Goal: Task Accomplishment & Management: Use online tool/utility

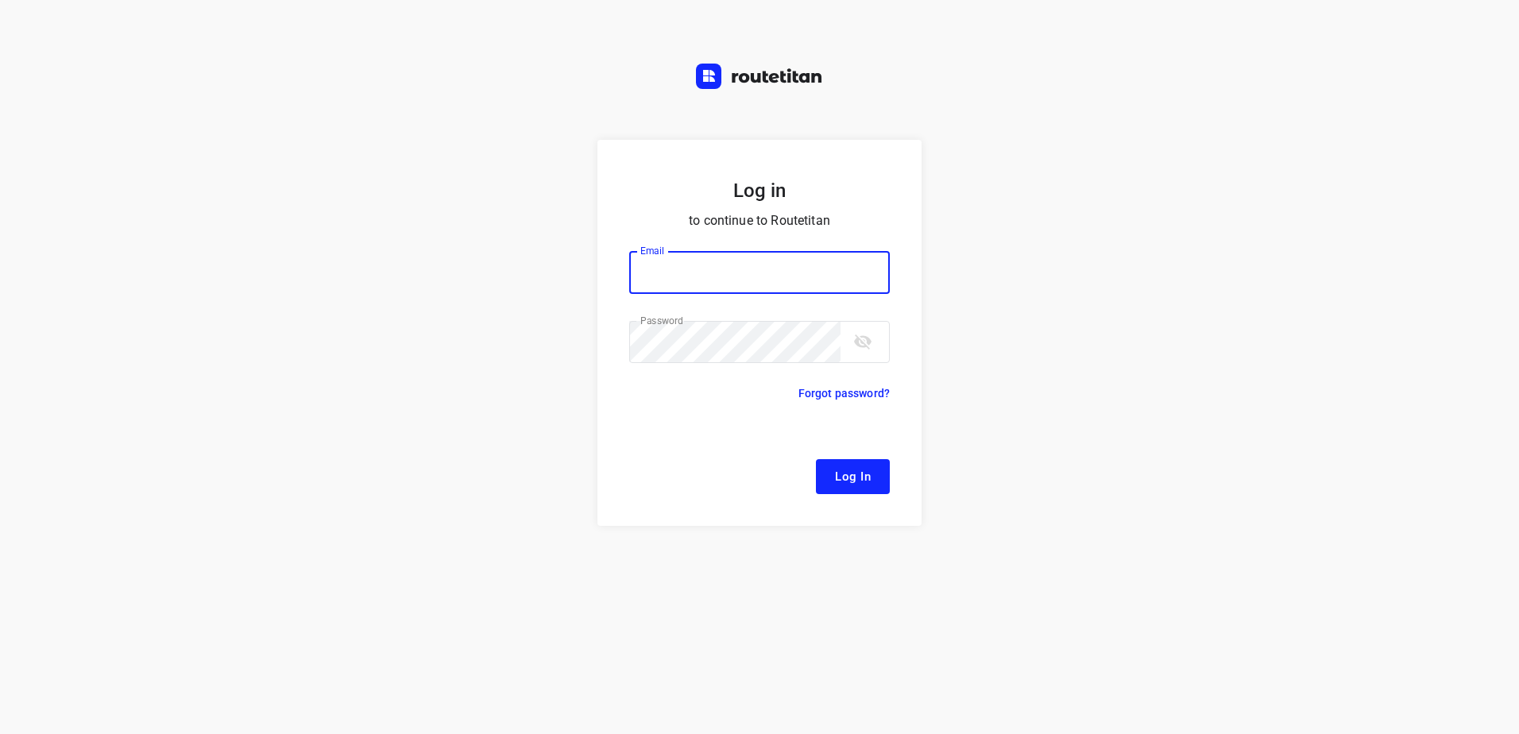
type input "[EMAIL_ADDRESS][DOMAIN_NAME]"
click at [844, 496] on form "Log in to continue to Routetitan Email [EMAIL_ADDRESS][DOMAIN_NAME] Email ​ Pas…" at bounding box center [759, 333] width 324 height 386
click at [859, 481] on span "Log In" at bounding box center [853, 476] width 36 height 21
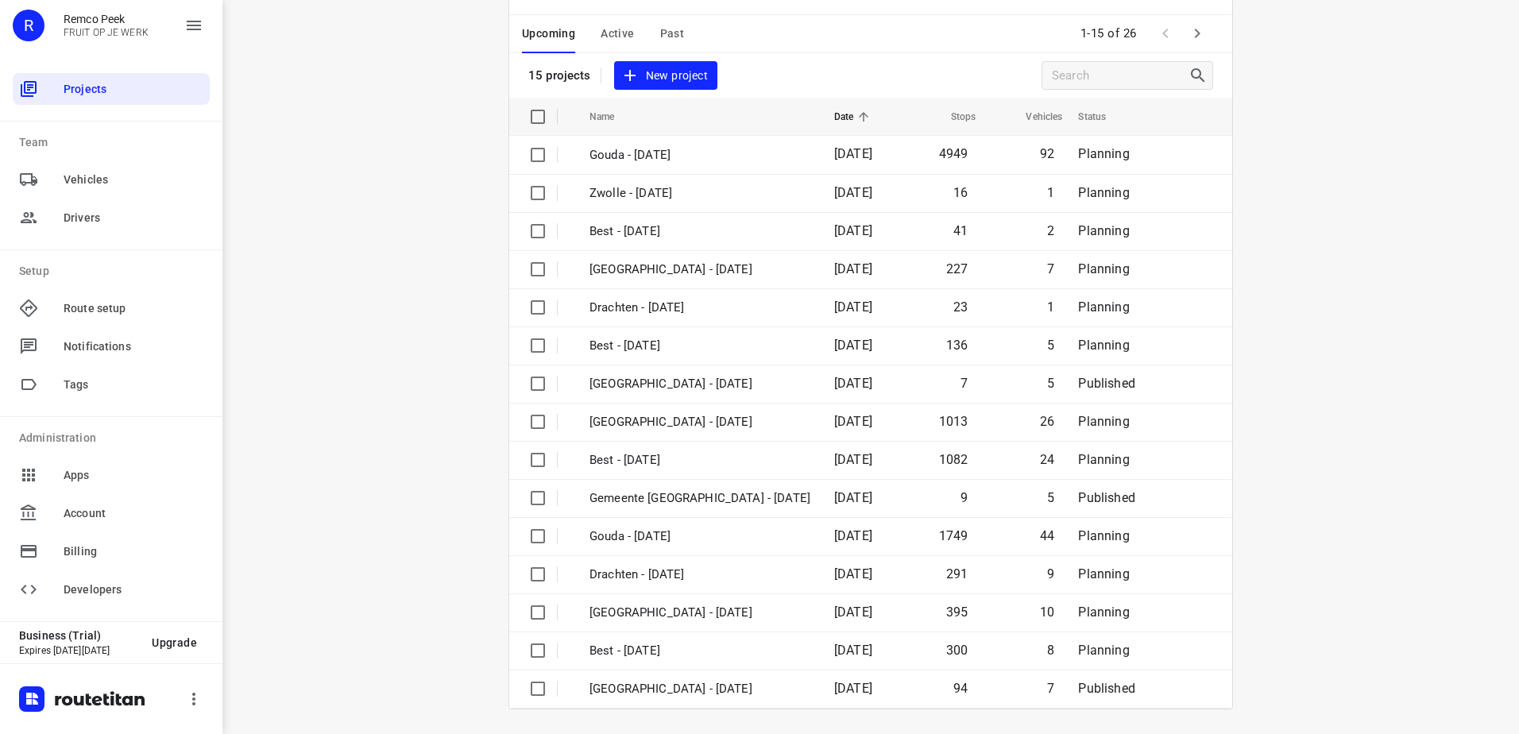
scroll to position [69, 0]
click at [93, 172] on span "Vehicles" at bounding box center [134, 180] width 140 height 17
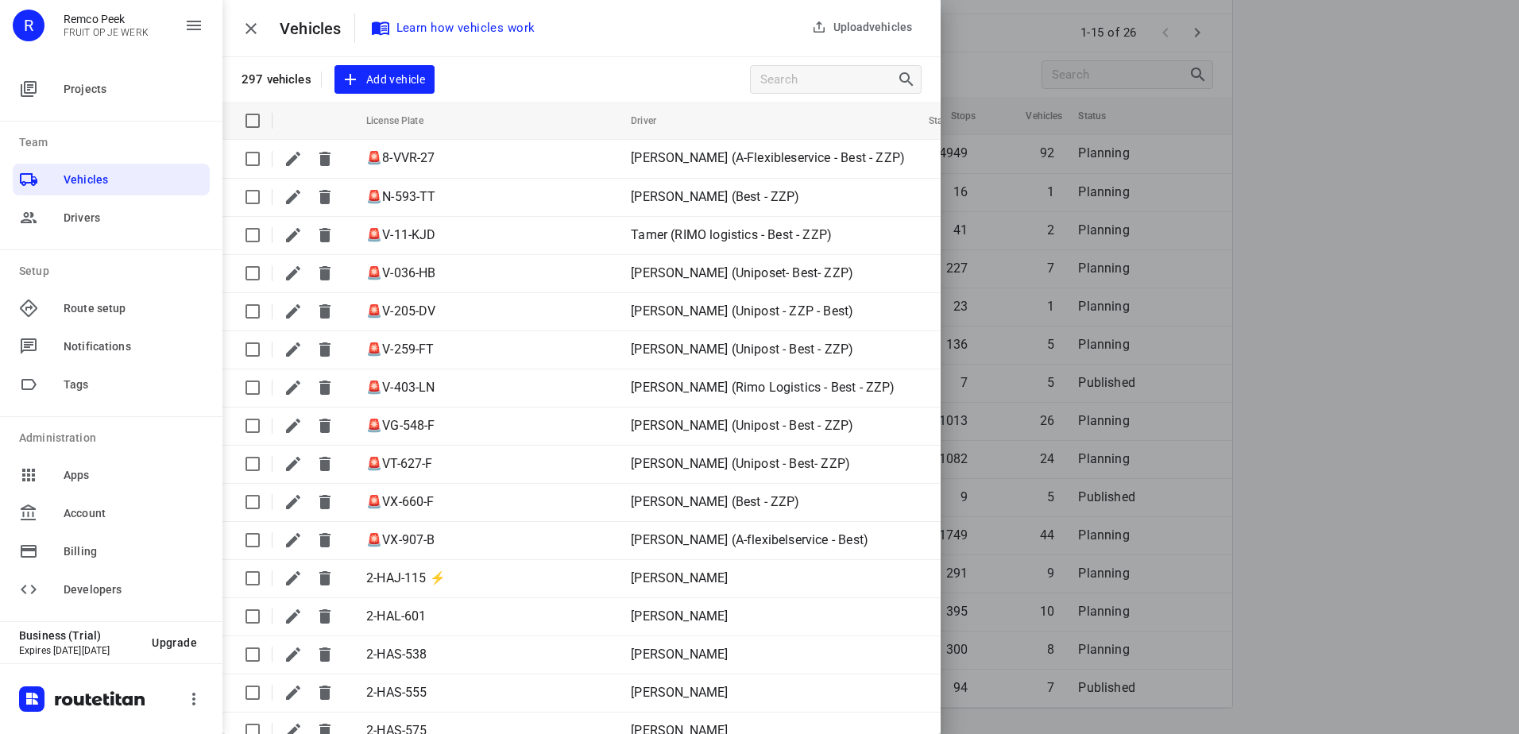
click at [248, 33] on icon "button" at bounding box center [250, 28] width 11 height 11
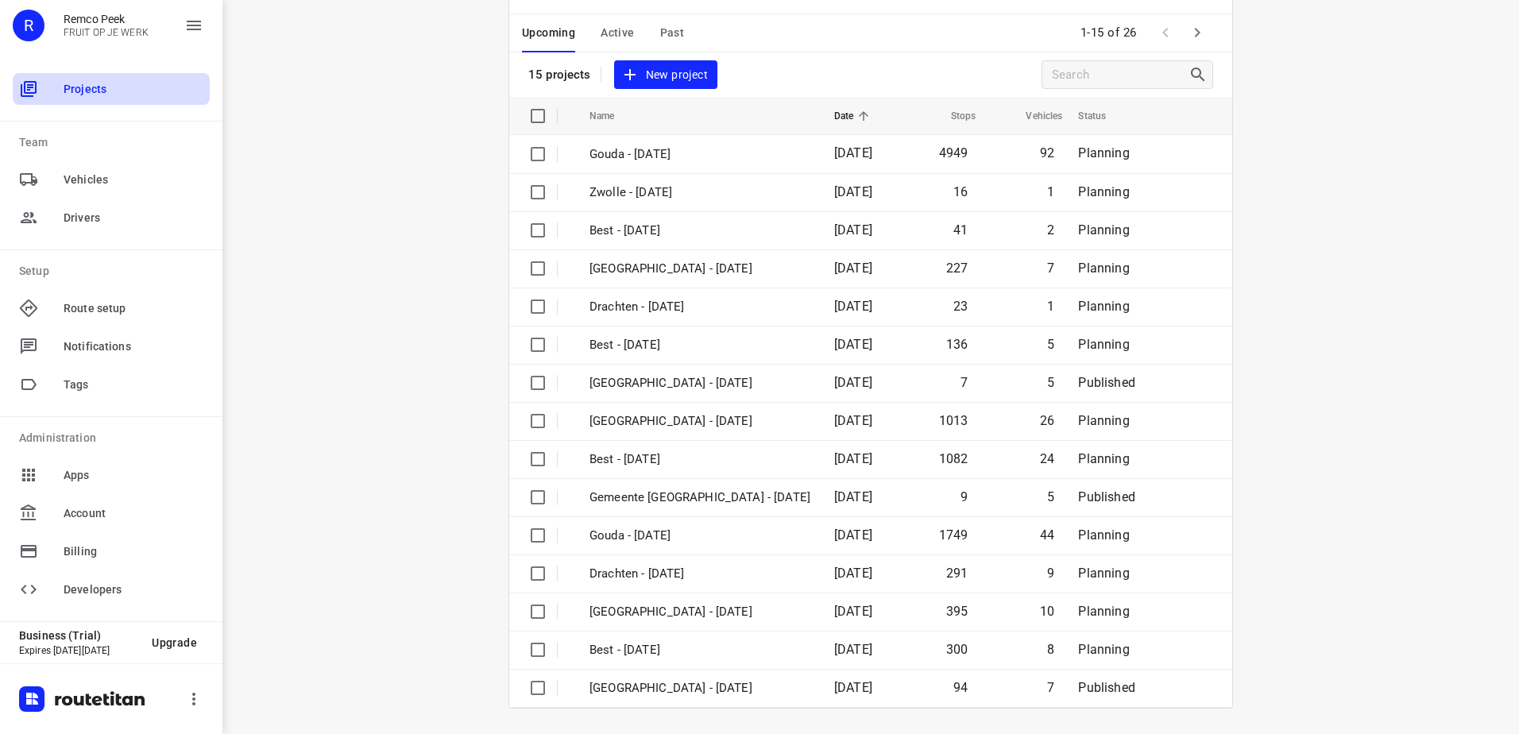
click at [90, 91] on span "Projects" at bounding box center [134, 89] width 140 height 17
click at [856, 120] on icon at bounding box center [863, 116] width 14 height 14
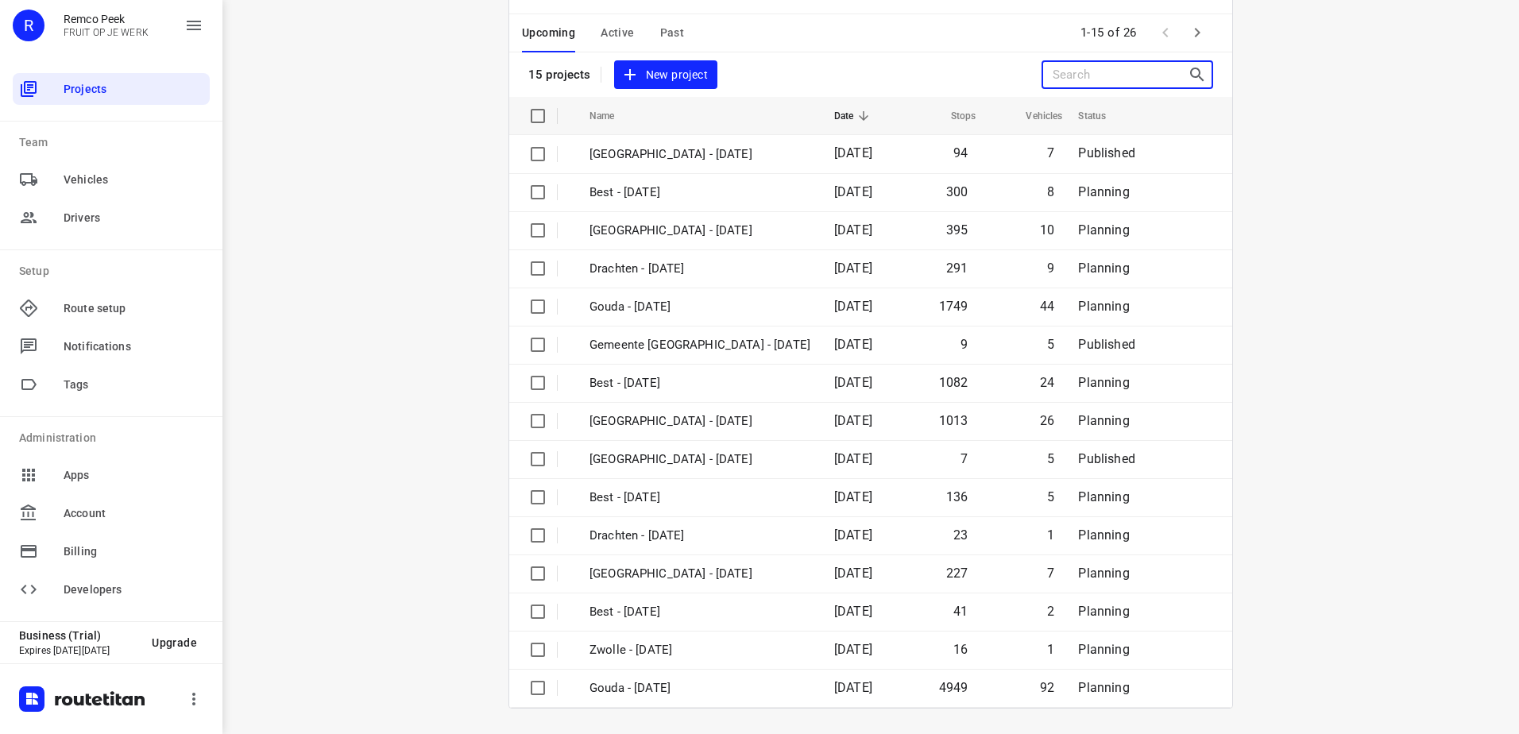
click at [1077, 86] on input "Search projects" at bounding box center [1120, 75] width 135 height 25
click at [1198, 33] on icon "button" at bounding box center [1197, 32] width 19 height 19
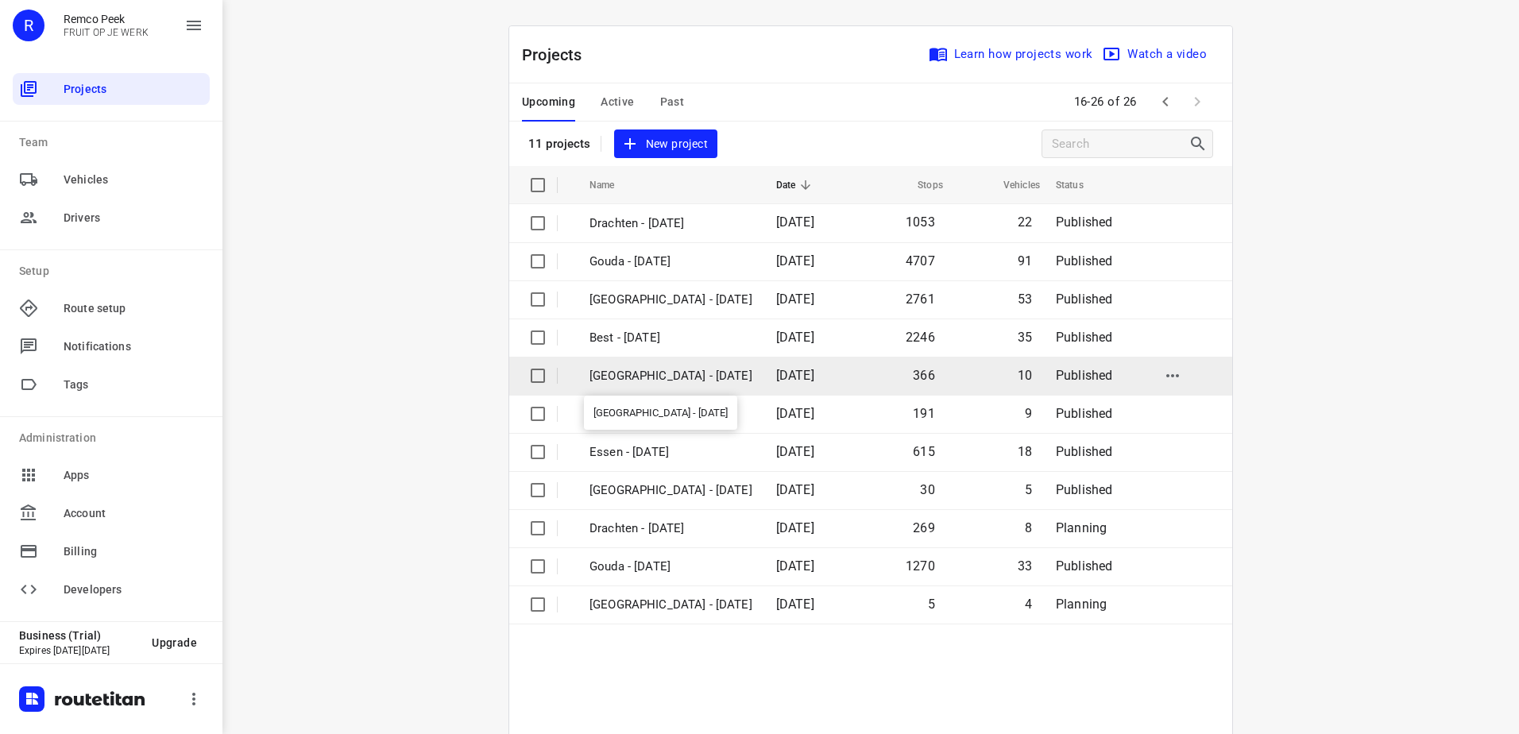
click at [695, 373] on p "[GEOGRAPHIC_DATA] - [DATE]" at bounding box center [670, 376] width 163 height 18
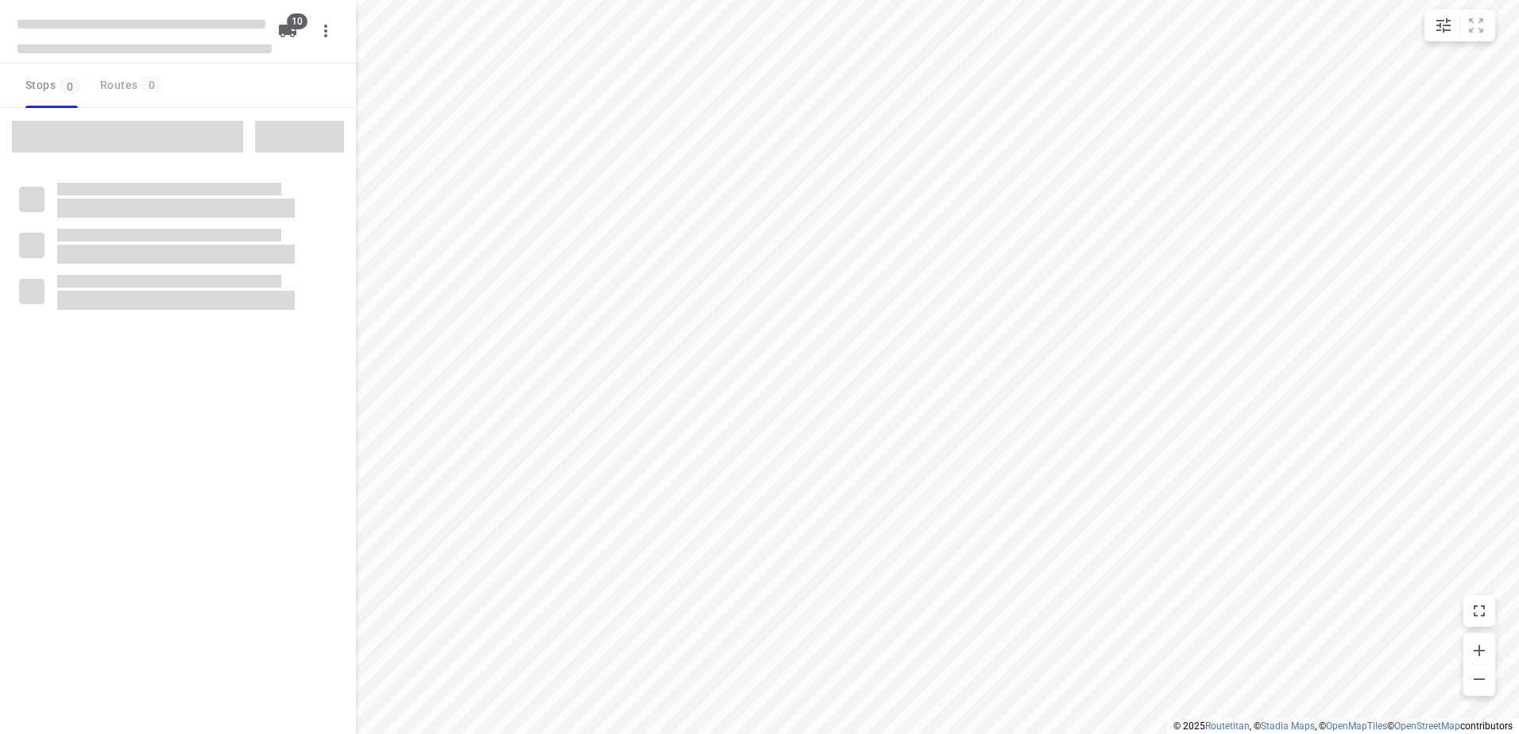
type input "distance"
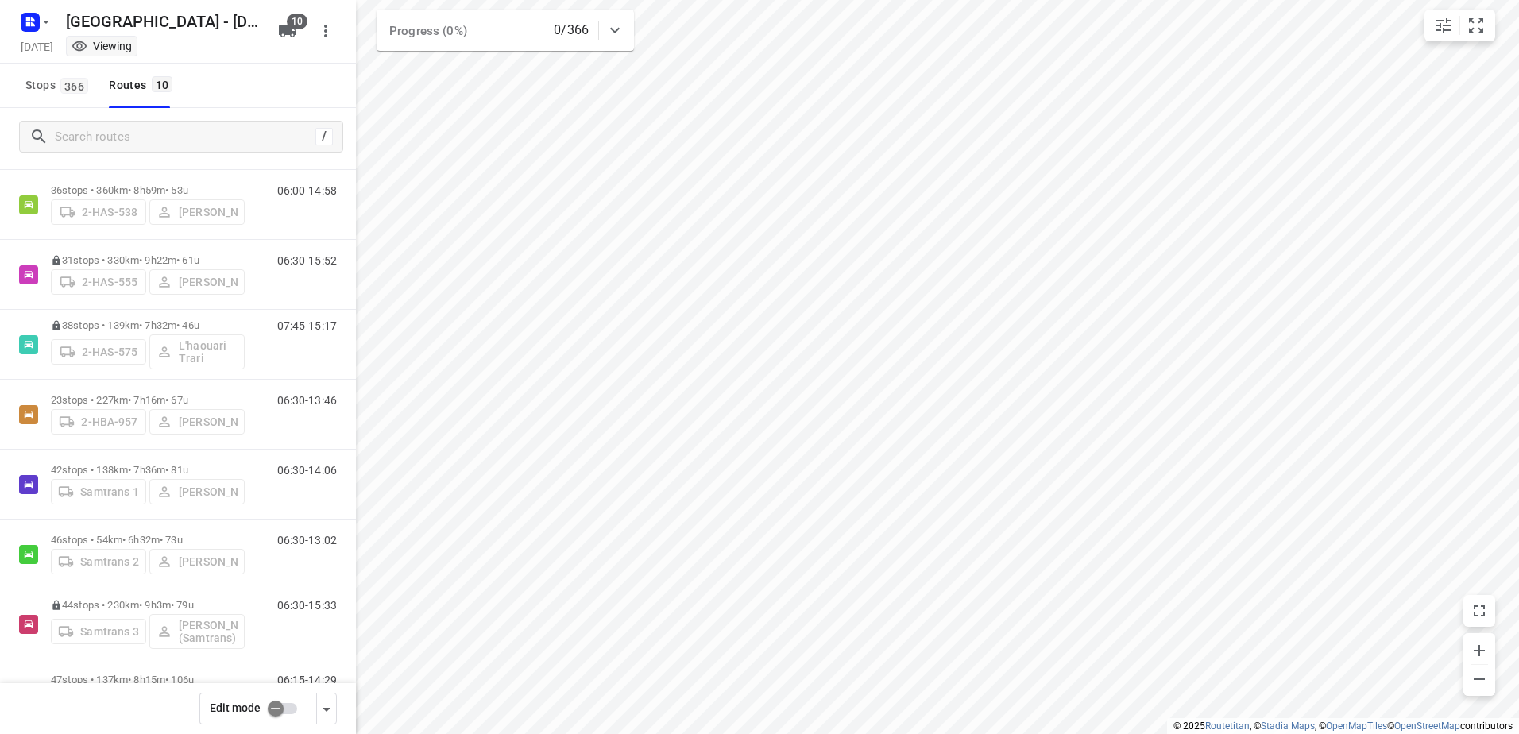
scroll to position [156, 0]
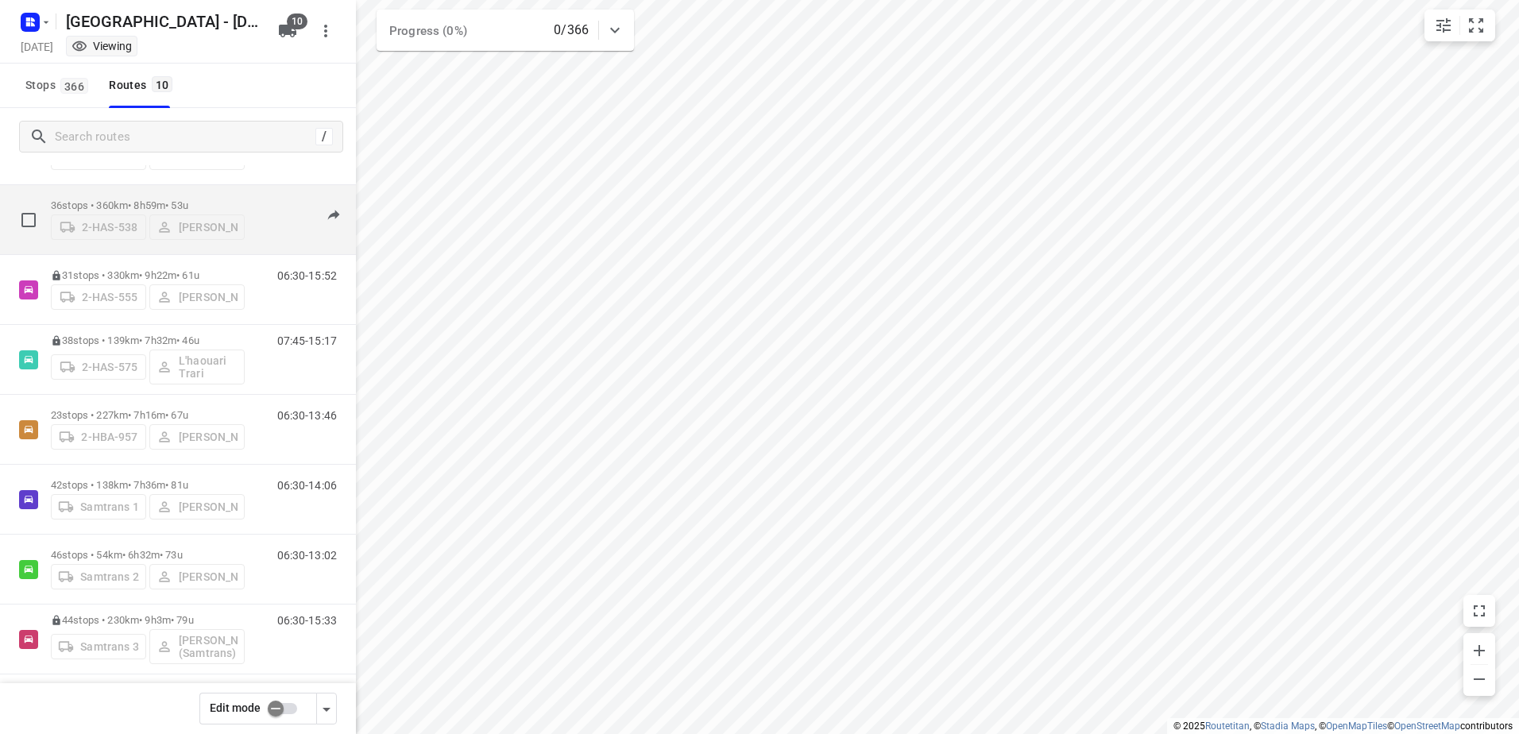
click at [114, 211] on div "2-HAS-538 [PERSON_NAME]" at bounding box center [148, 225] width 194 height 29
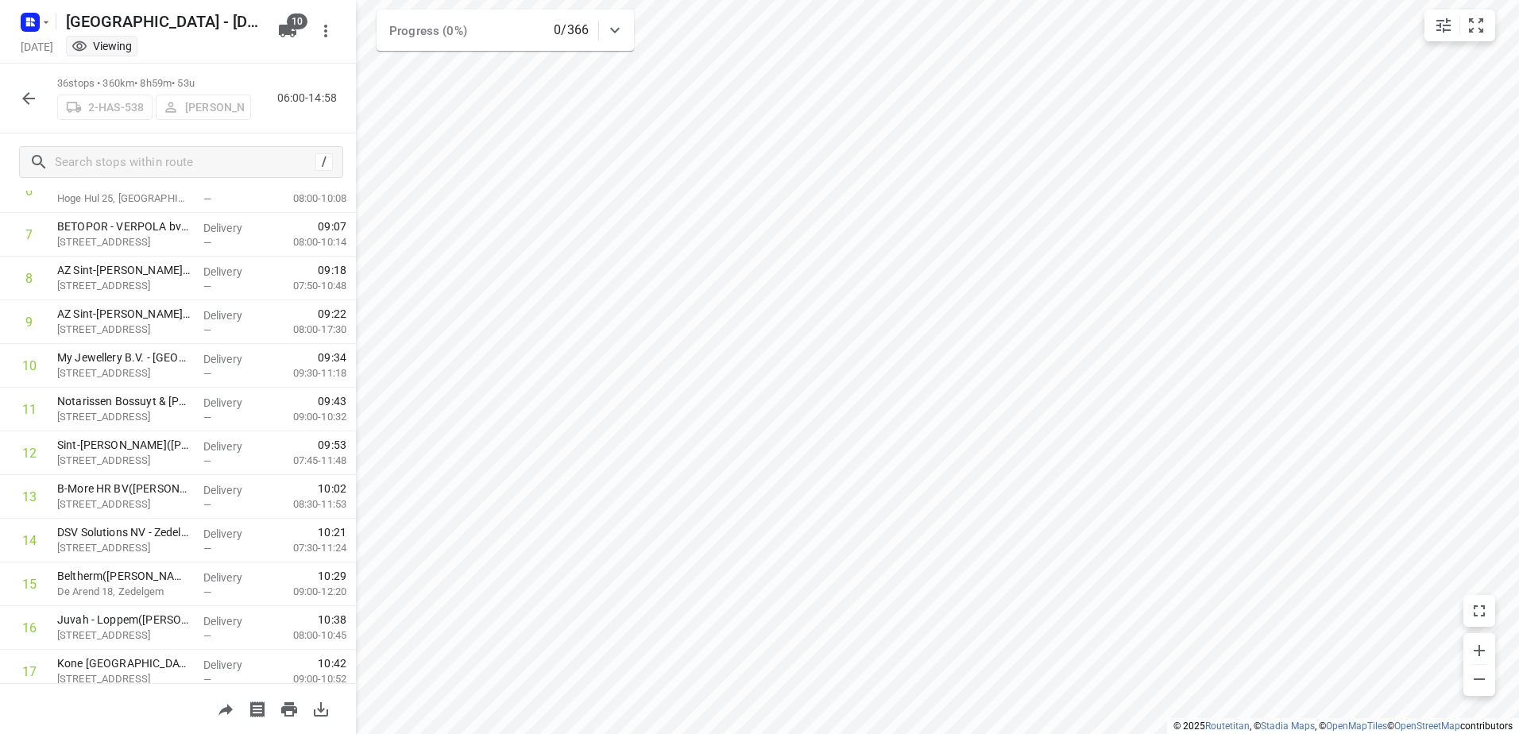
scroll to position [328, 0]
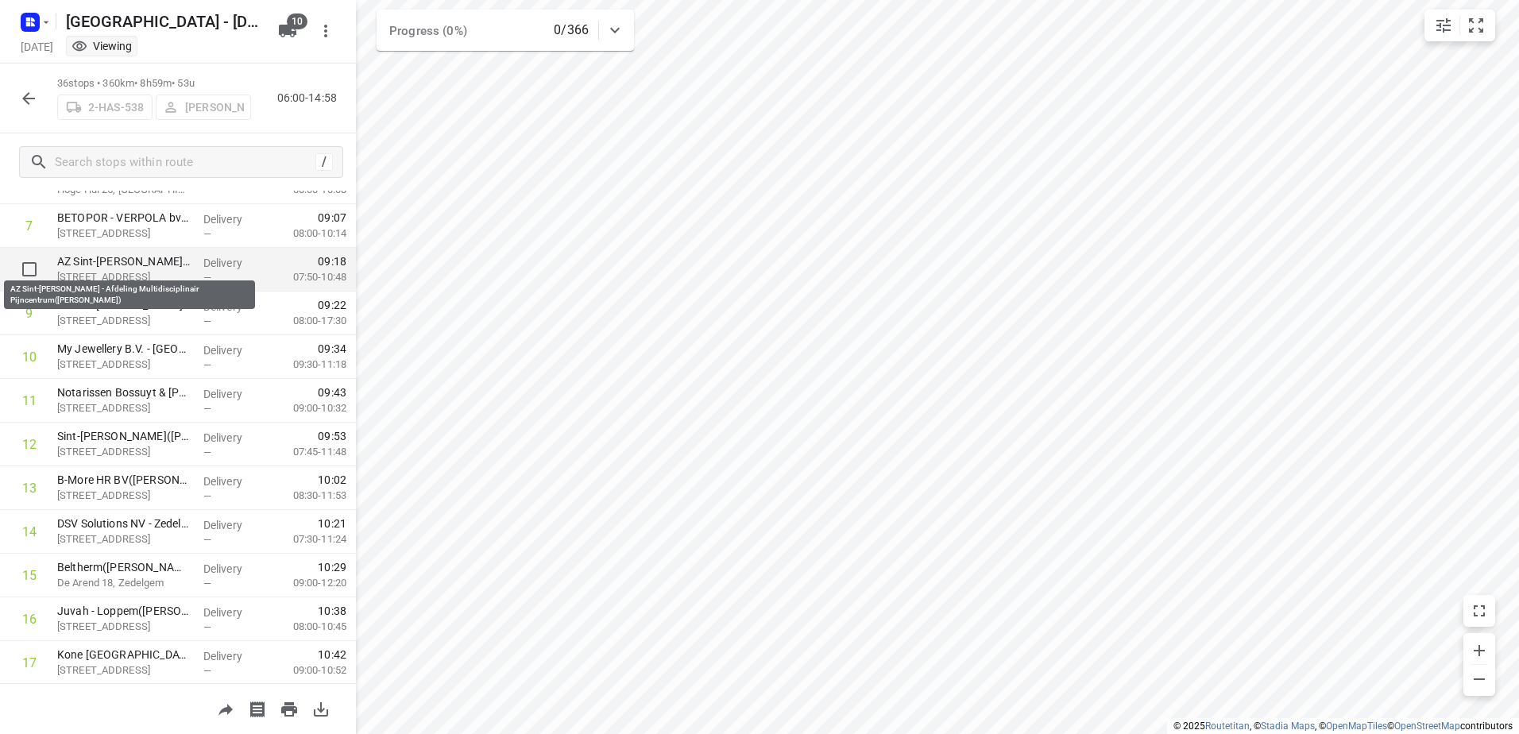
click at [170, 264] on p "AZ Sint-[PERSON_NAME] - Afdeling Multidisciplinair Pijncentrum([PERSON_NAME])" at bounding box center [123, 261] width 133 height 16
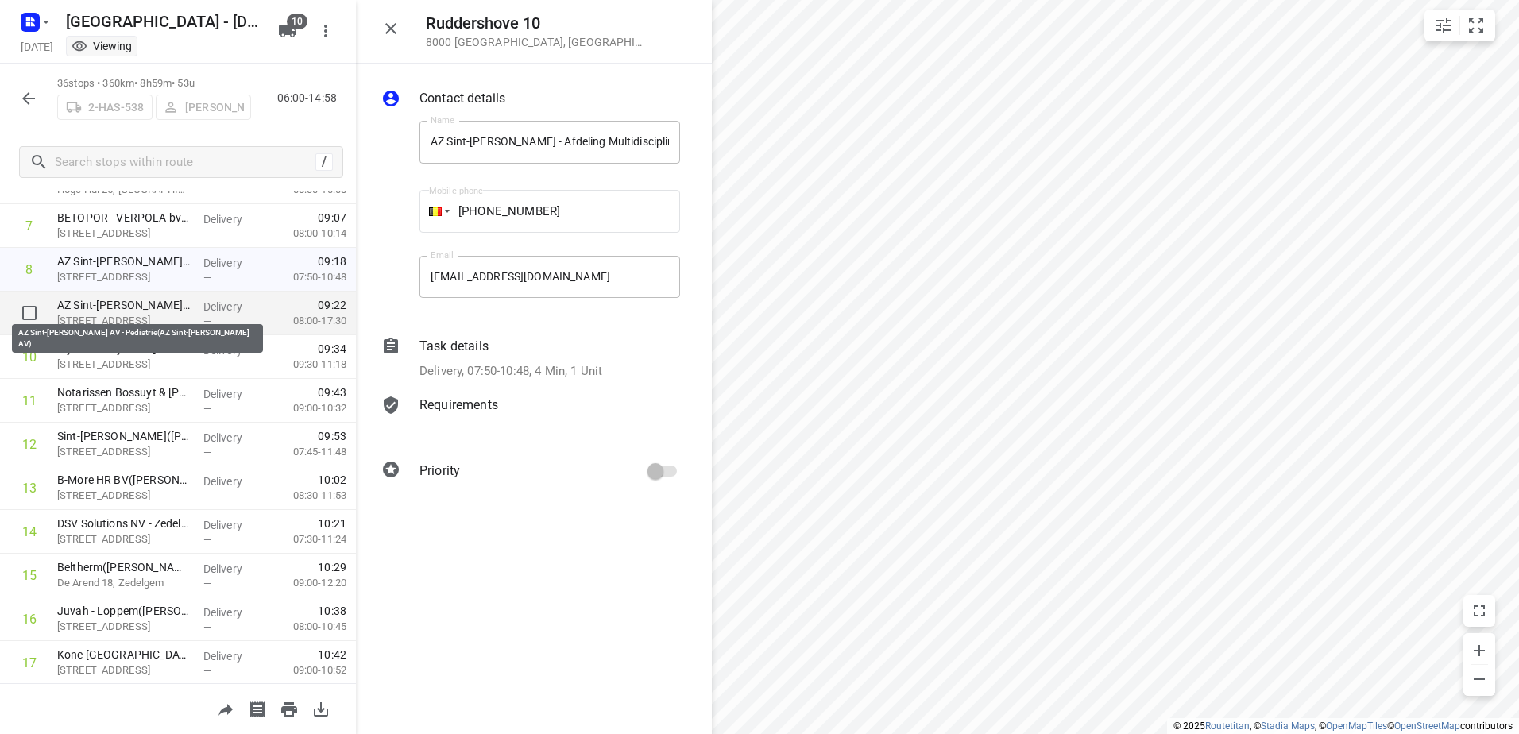
click at [153, 299] on p "AZ Sint-[PERSON_NAME] AV - Pediatrie(AZ Sint-[PERSON_NAME] AV)" at bounding box center [123, 305] width 133 height 16
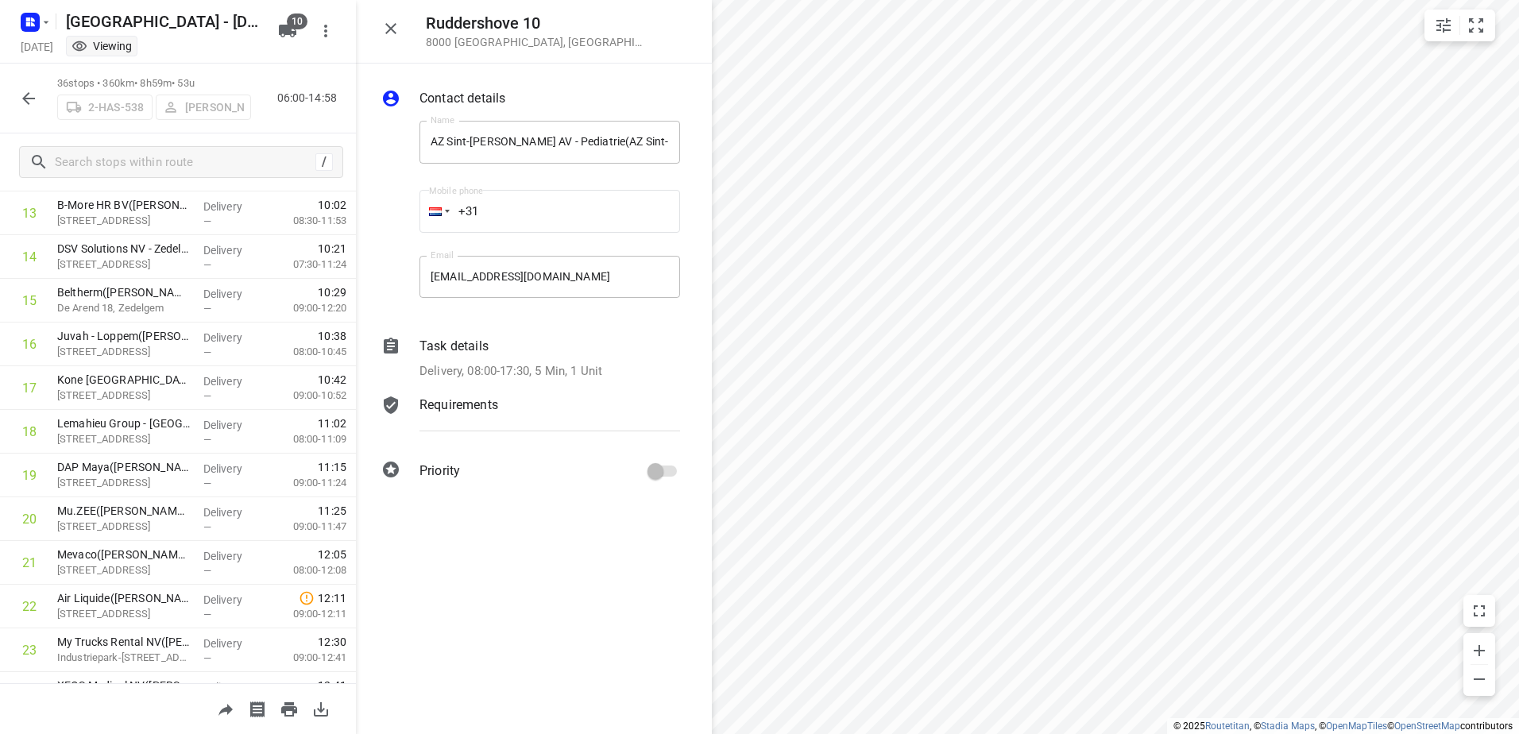
scroll to position [0, 0]
